Goal: Find specific page/section: Find specific page/section

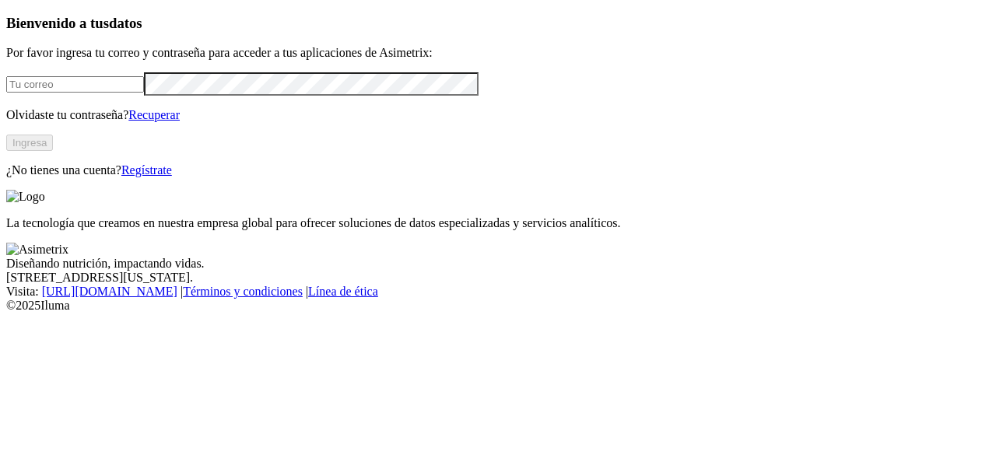
type input "[PERSON_NAME][EMAIL_ADDRESS][PERSON_NAME][DOMAIN_NAME]"
click at [53, 151] on button "Ingresa" at bounding box center [29, 143] width 47 height 16
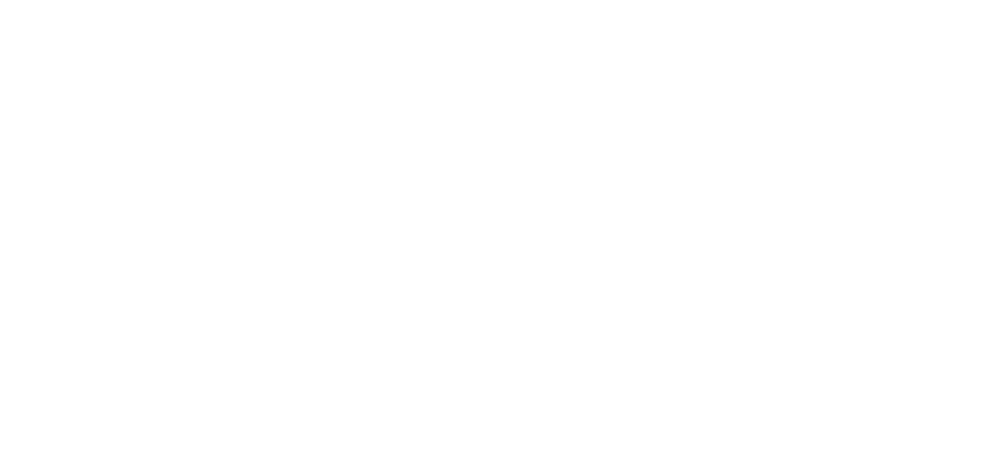
scroll to position [134, 0]
